Goal: Transaction & Acquisition: Purchase product/service

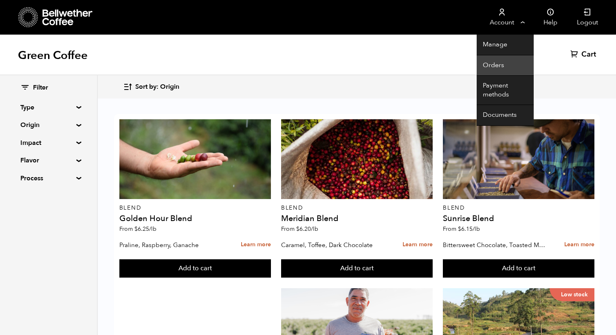
click at [502, 67] on link "Orders" at bounding box center [504, 65] width 57 height 21
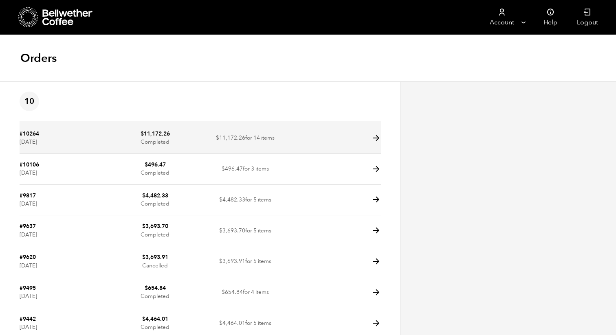
click at [373, 137] on icon at bounding box center [375, 138] width 9 height 9
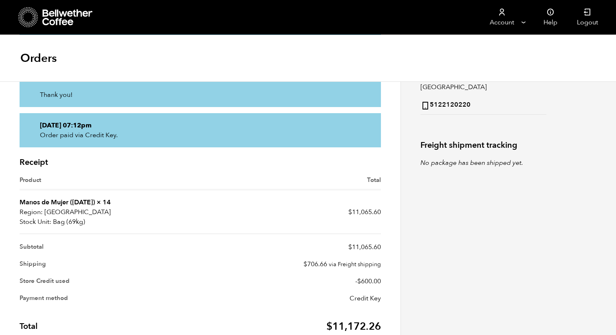
scroll to position [229, 0]
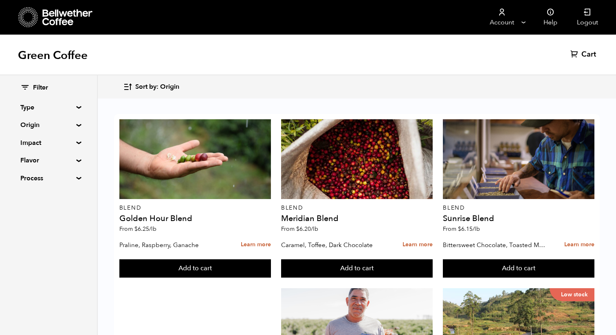
scroll to position [336, 0]
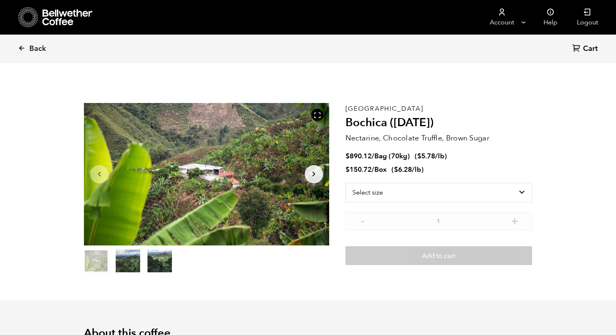
scroll to position [354, 434]
click at [406, 193] on select "Select size Bag (70kg) (154 lbs) Box (24 lbs)" at bounding box center [438, 193] width 186 height 20
select select "bag"
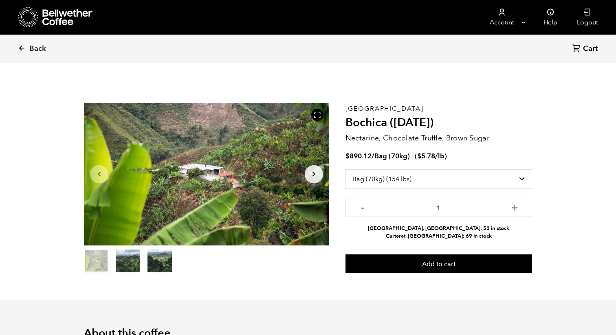
click at [305, 179] on button "Arrow Right" at bounding box center [314, 174] width 18 height 18
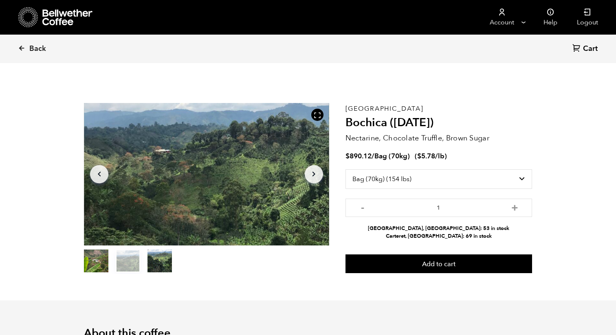
click at [305, 179] on button "Arrow Right" at bounding box center [314, 174] width 18 height 18
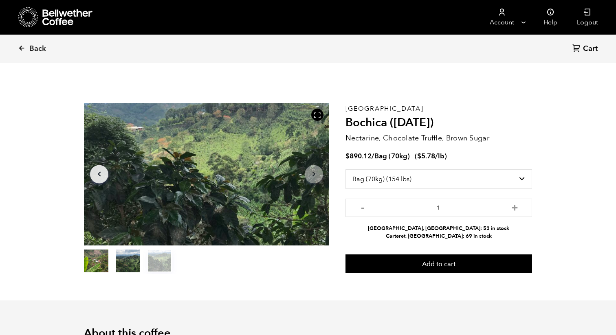
click at [305, 179] on button "Arrow Right" at bounding box center [314, 174] width 18 height 18
click at [121, 254] on button "item 1" at bounding box center [128, 262] width 24 height 23
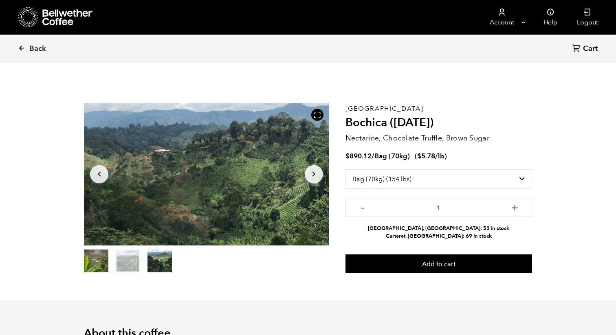
click at [89, 261] on button "item 0" at bounding box center [96, 262] width 24 height 23
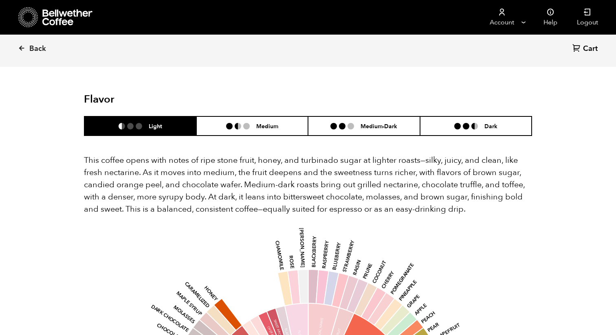
scroll to position [474, 0]
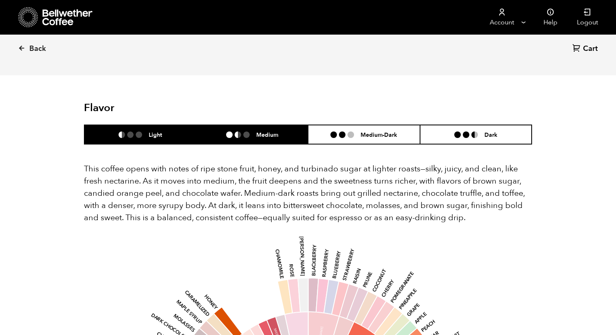
click at [254, 125] on li "Medium" at bounding box center [252, 134] width 112 height 19
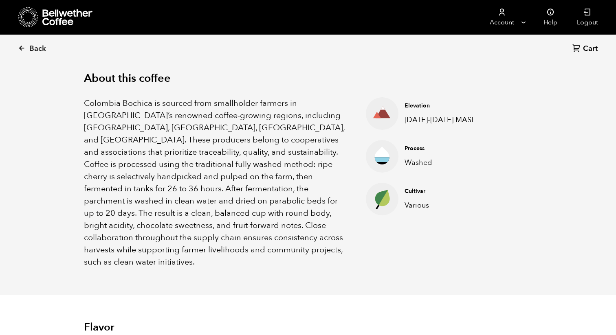
scroll to position [0, 0]
